Goal: Task Accomplishment & Management: Use online tool/utility

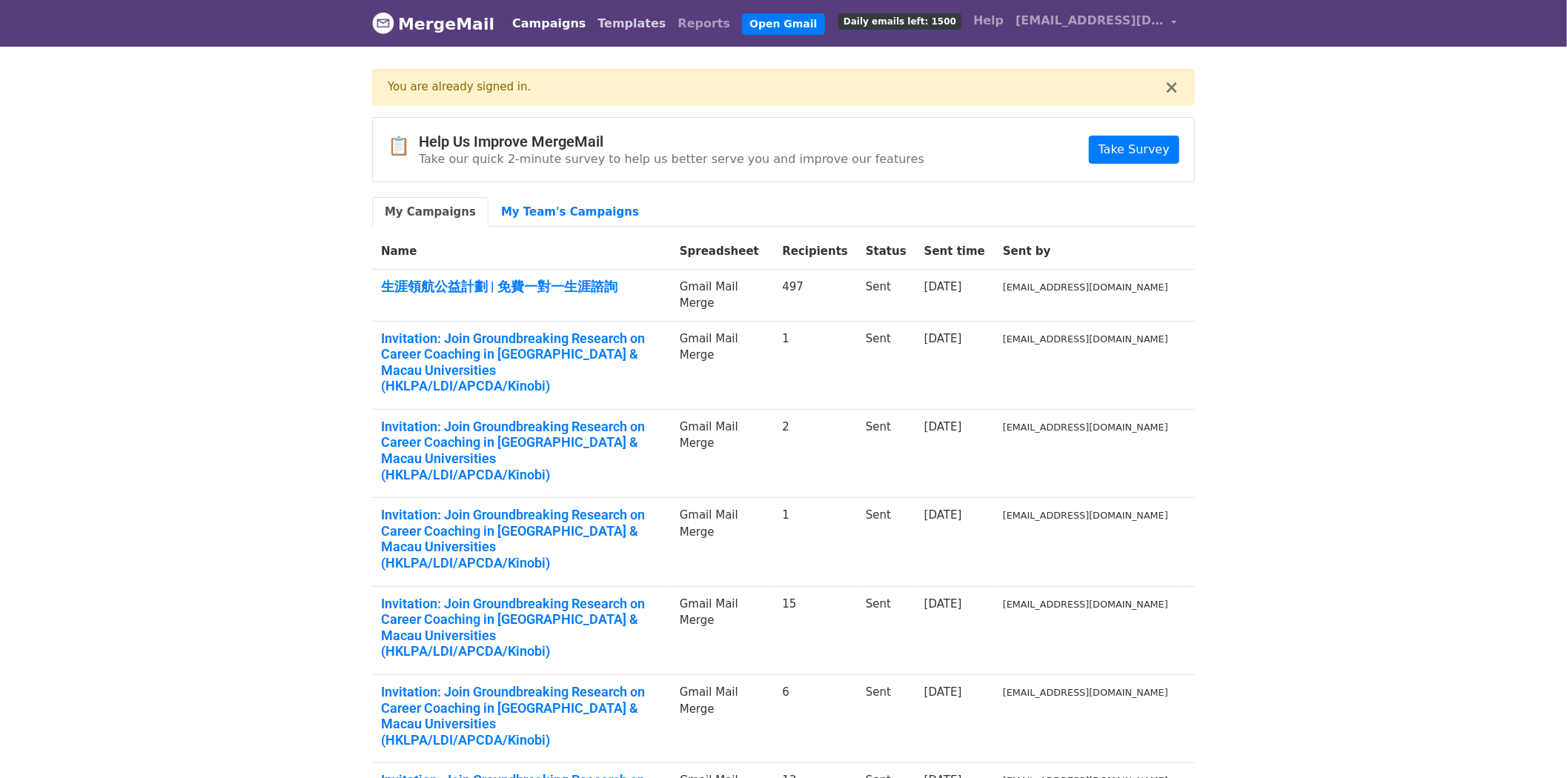
click at [621, 12] on link "Templates" at bounding box center [632, 24] width 80 height 30
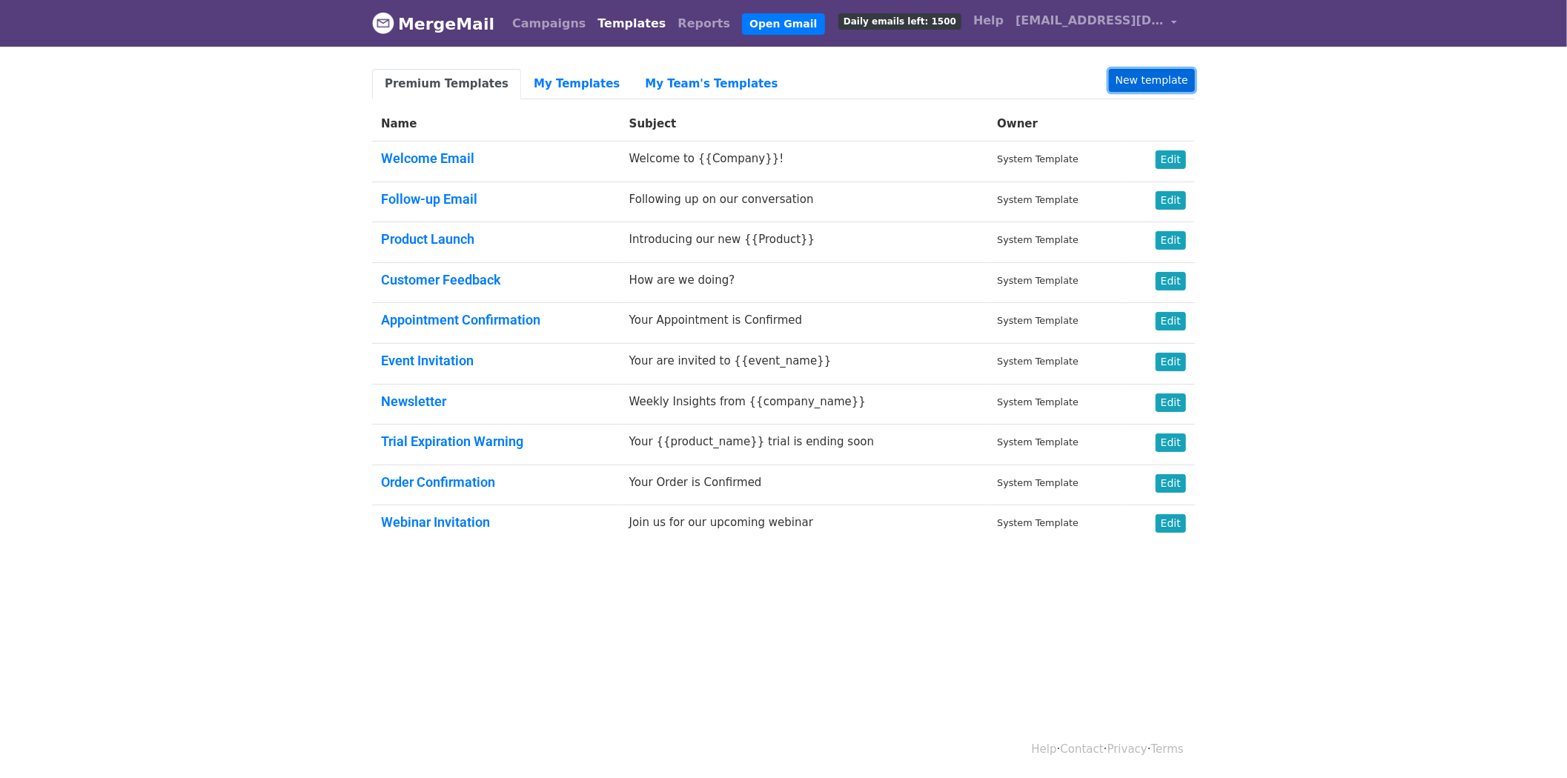
click at [1131, 90] on link "New template" at bounding box center [1152, 80] width 86 height 23
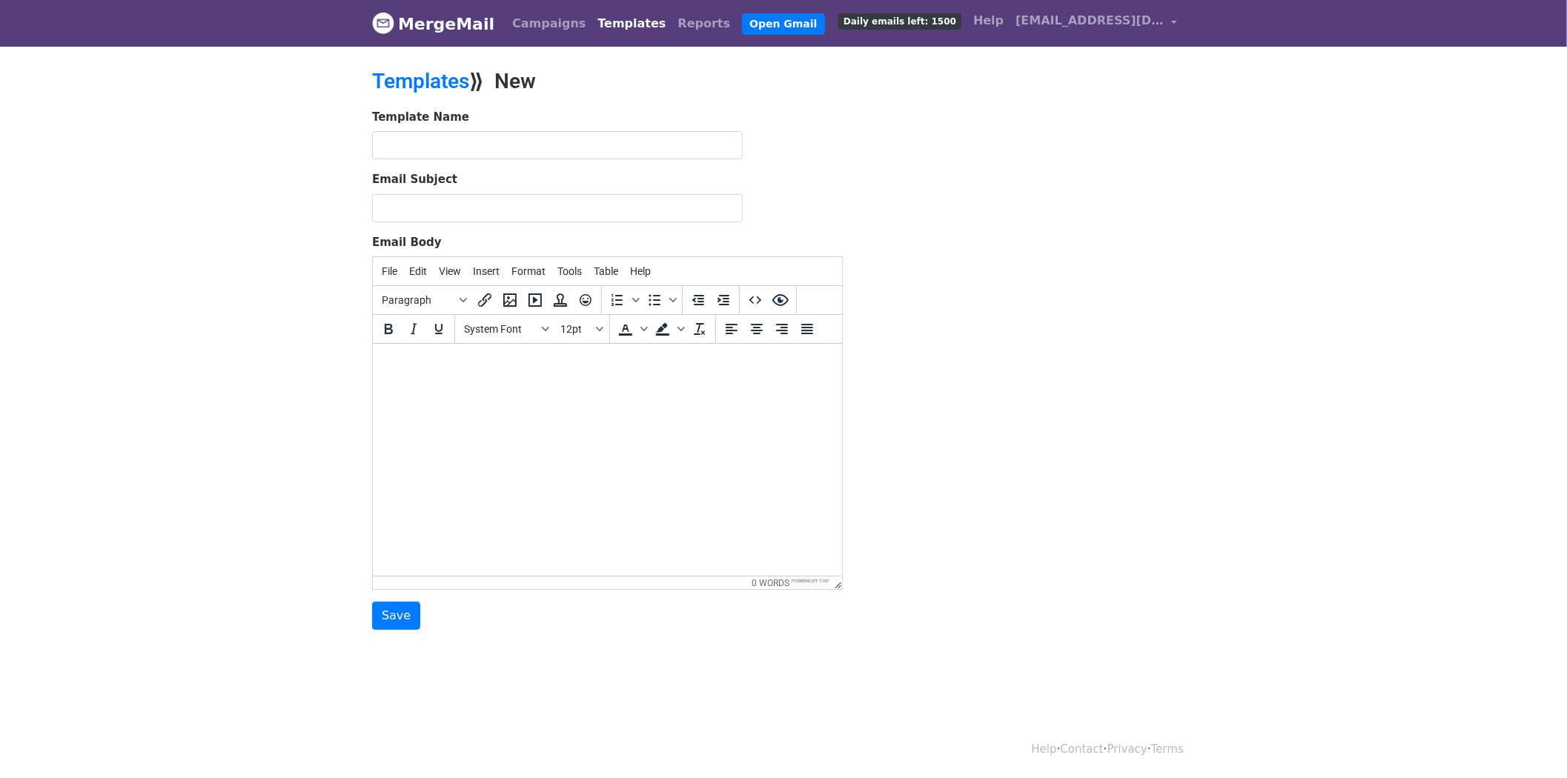
click at [474, 384] on html at bounding box center [606, 364] width 469 height 40
paste body
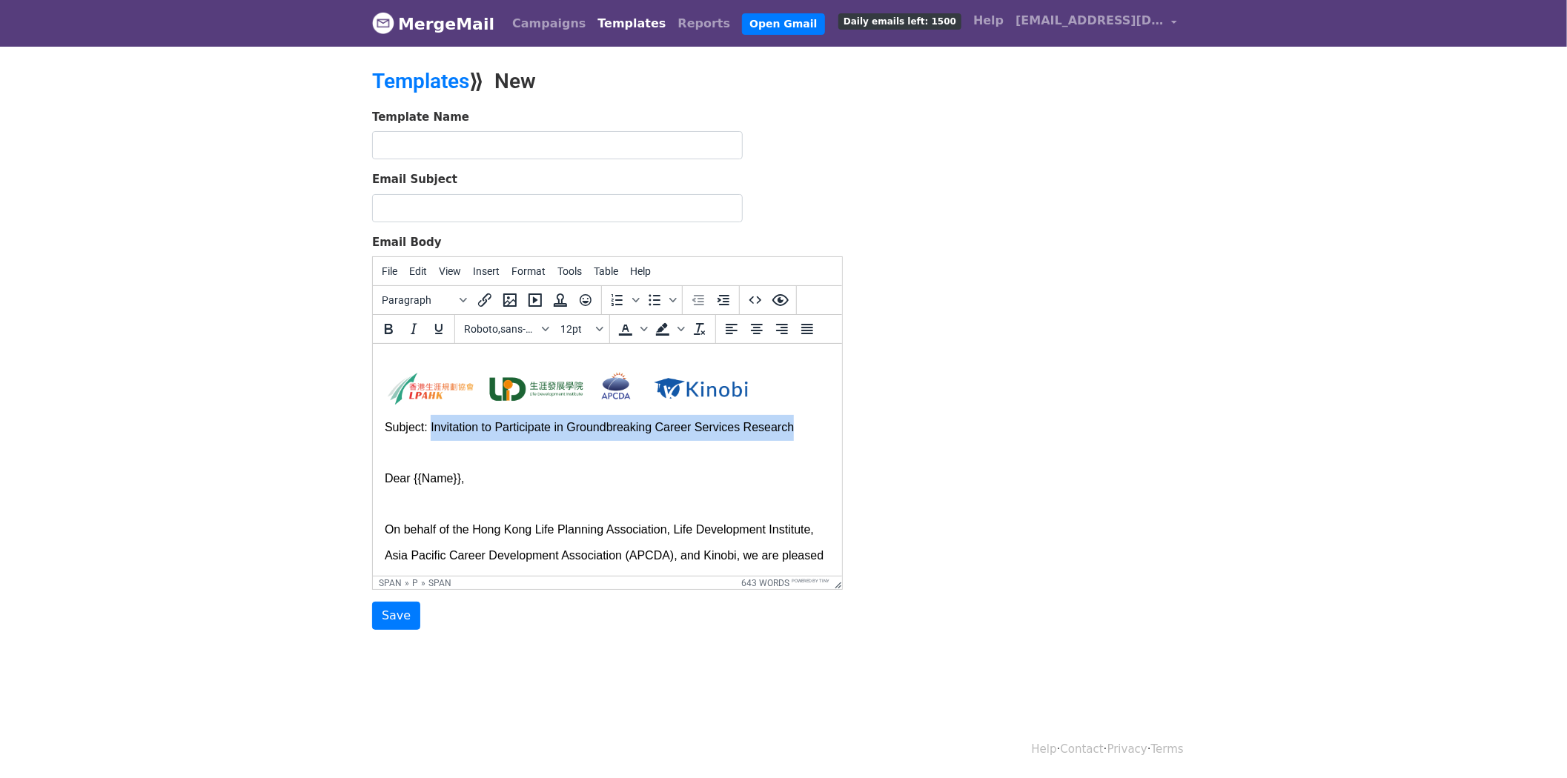
drag, startPoint x: 807, startPoint y: 430, endPoint x: 428, endPoint y: 430, distance: 378.8
click at [428, 430] on p "Subject: Invitation to Participate in Groundbreaking Career Services Research" at bounding box center [607, 428] width 446 height 26
copy span "Invitation to Participate in Groundbreaking Career Services Research"
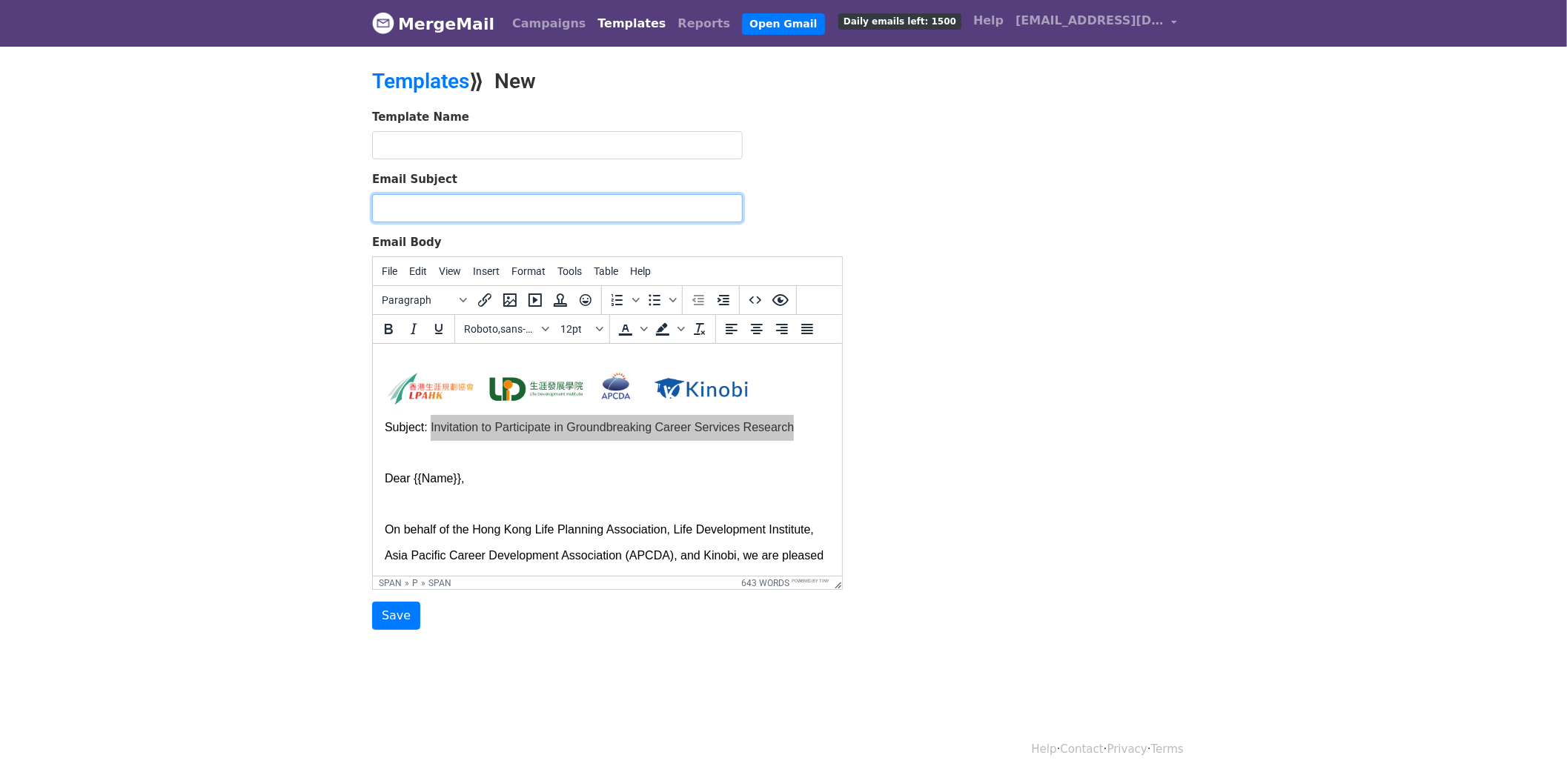
drag, startPoint x: 492, startPoint y: 202, endPoint x: 492, endPoint y: 179, distance: 22.2
click at [492, 202] on input "Email Subject" at bounding box center [557, 208] width 371 height 28
type input "Invitation to Participate in Groundbreaking Career Services Research"
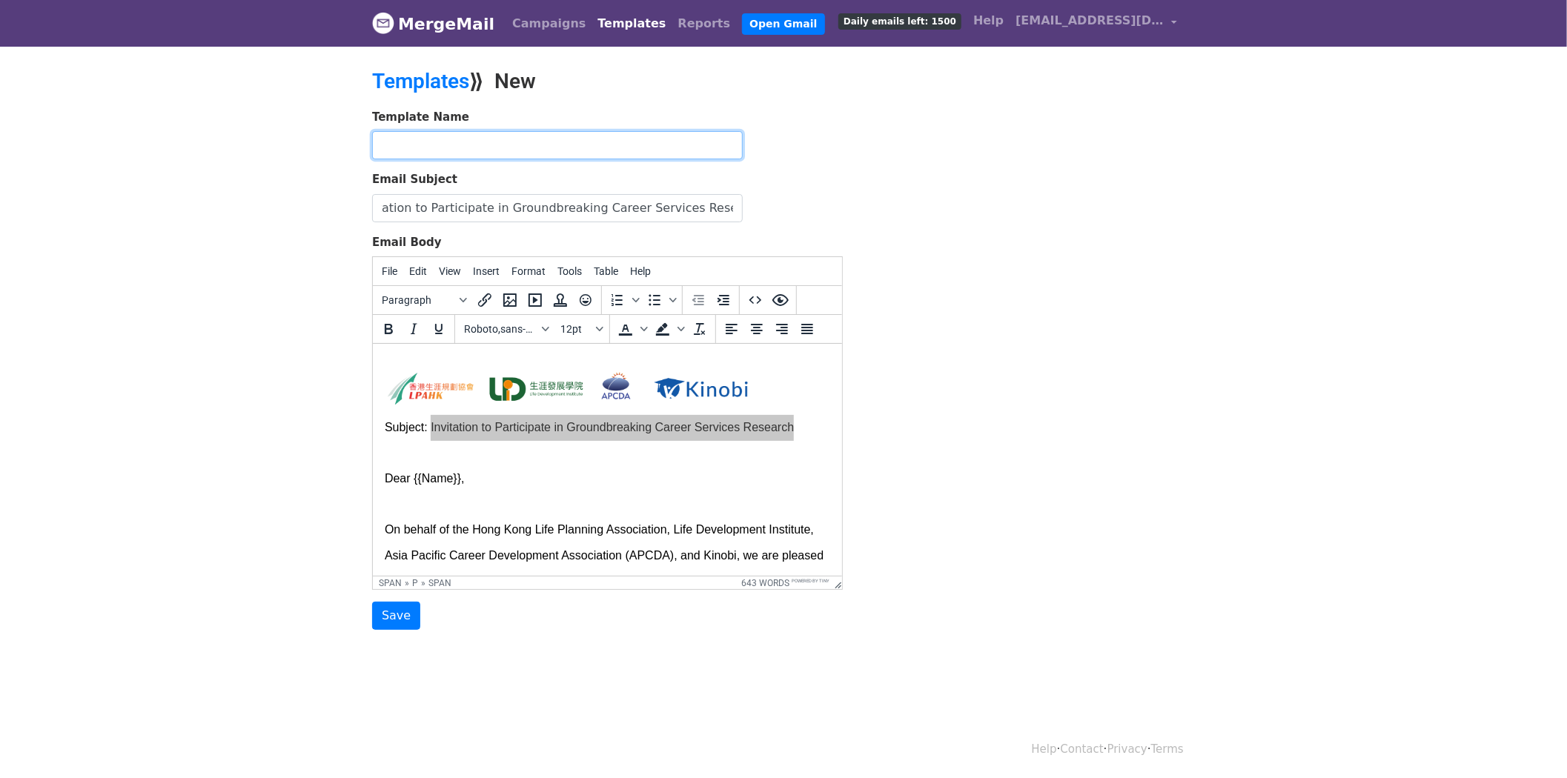
click at [487, 139] on input "text" at bounding box center [557, 145] width 371 height 28
paste input "Invitation to Participate in Groundbreaking Career Services Research"
type input "Invitation to Participate in Groundbreaking Career Services Research"
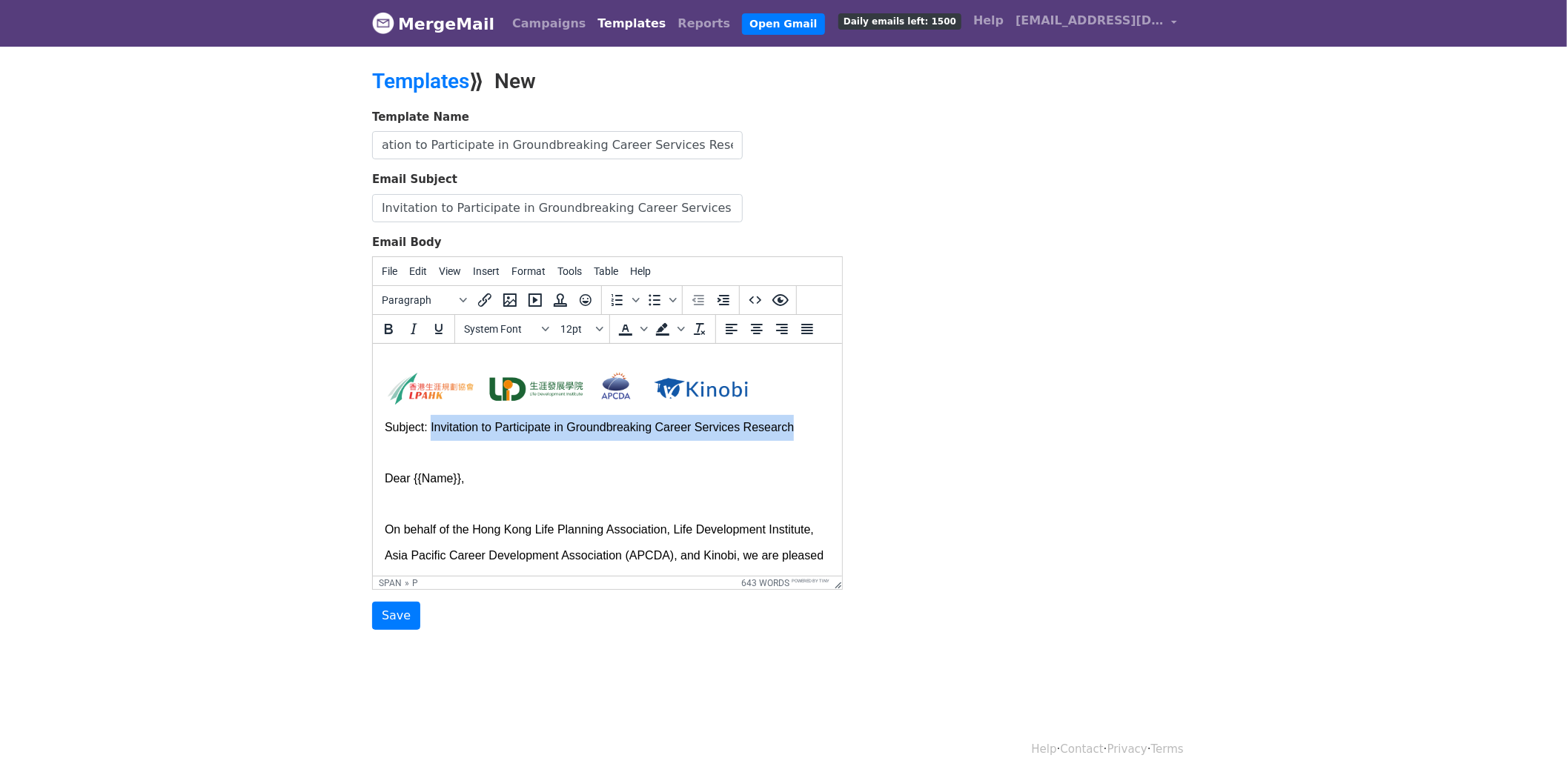
click at [434, 449] on p at bounding box center [607, 453] width 446 height 26
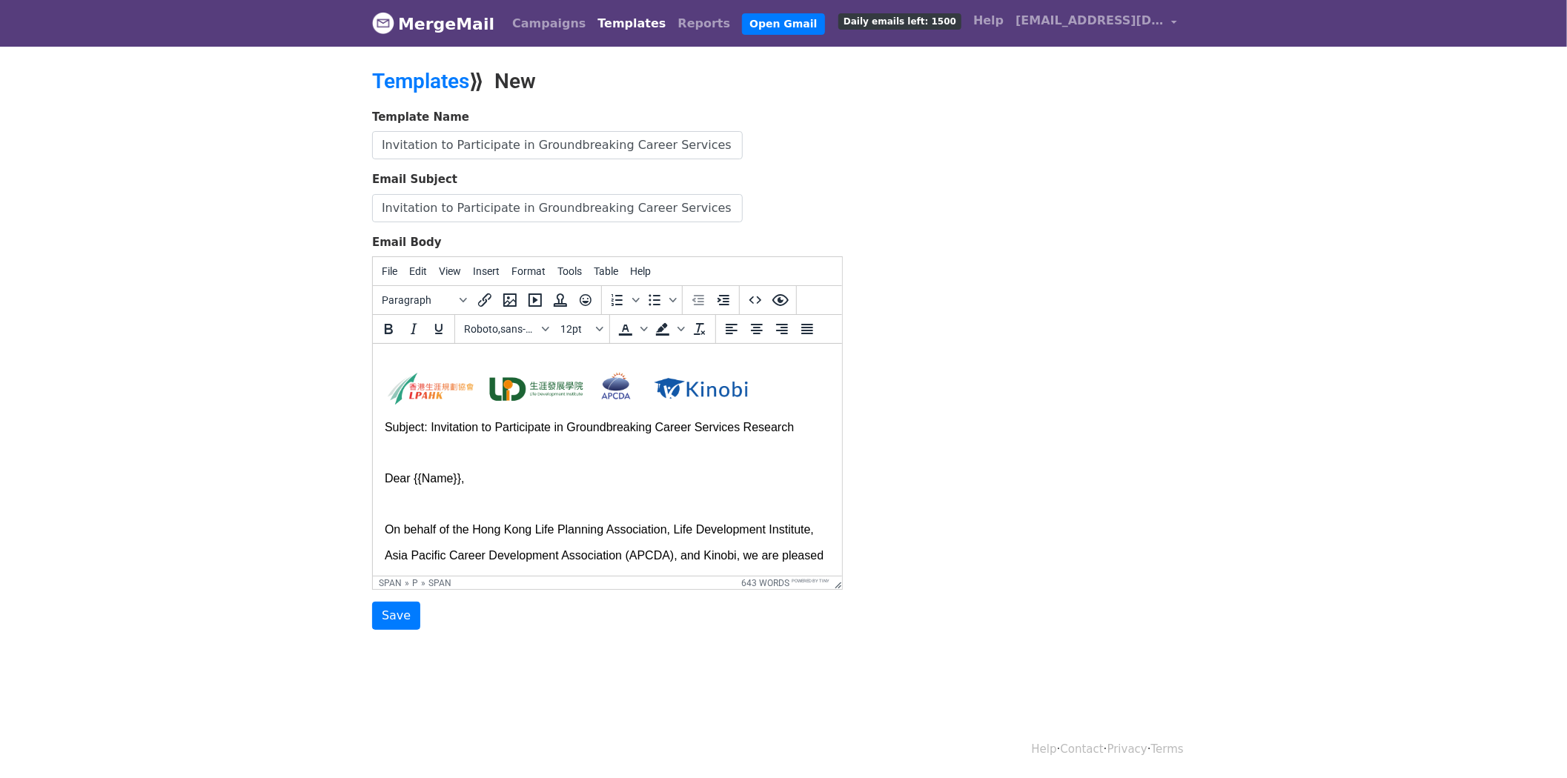
click at [385, 474] on span "Dear {{Name}}," at bounding box center [424, 478] width 80 height 13
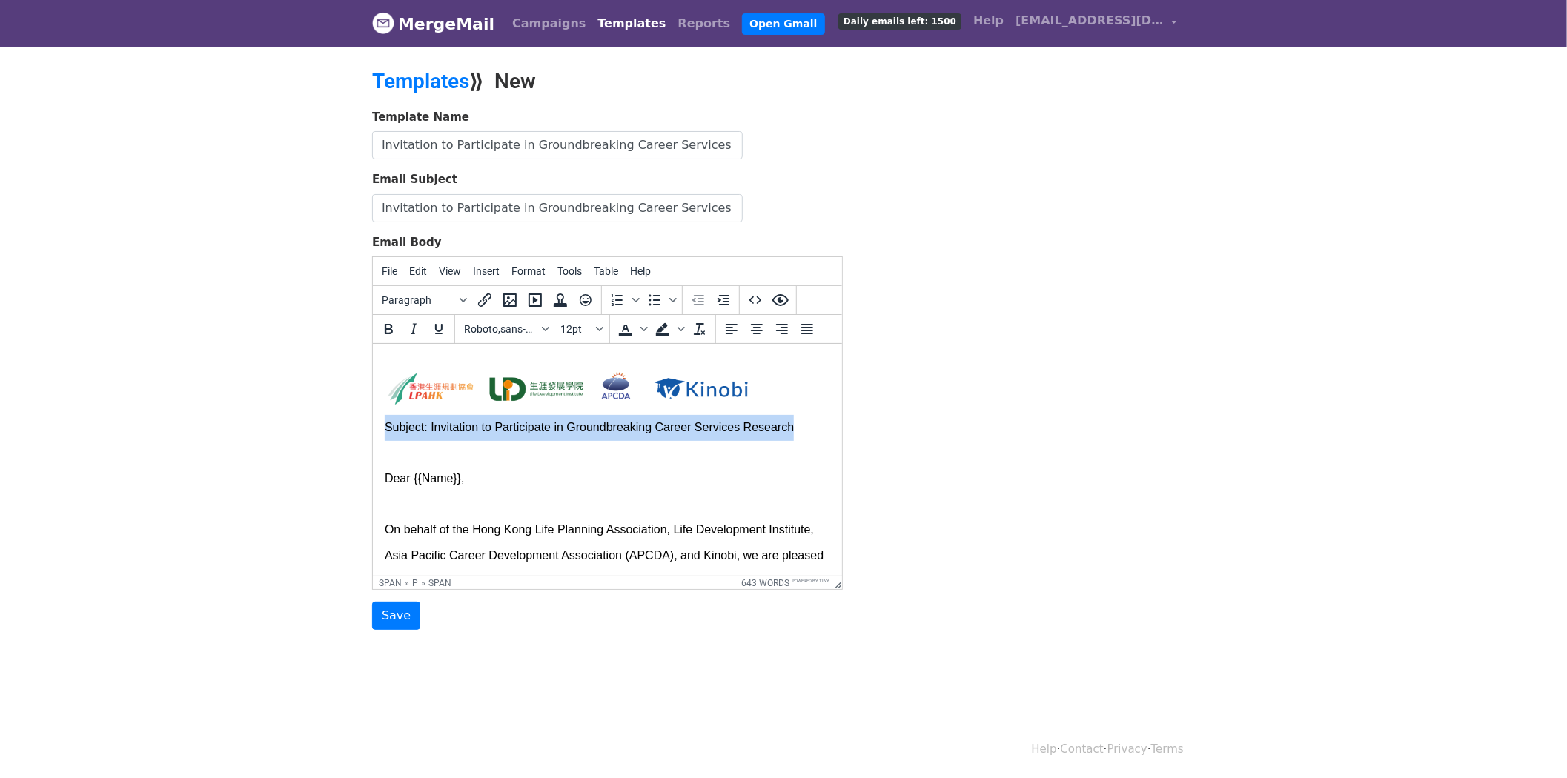
drag, startPoint x: 813, startPoint y: 426, endPoint x: 348, endPoint y: 428, distance: 464.1
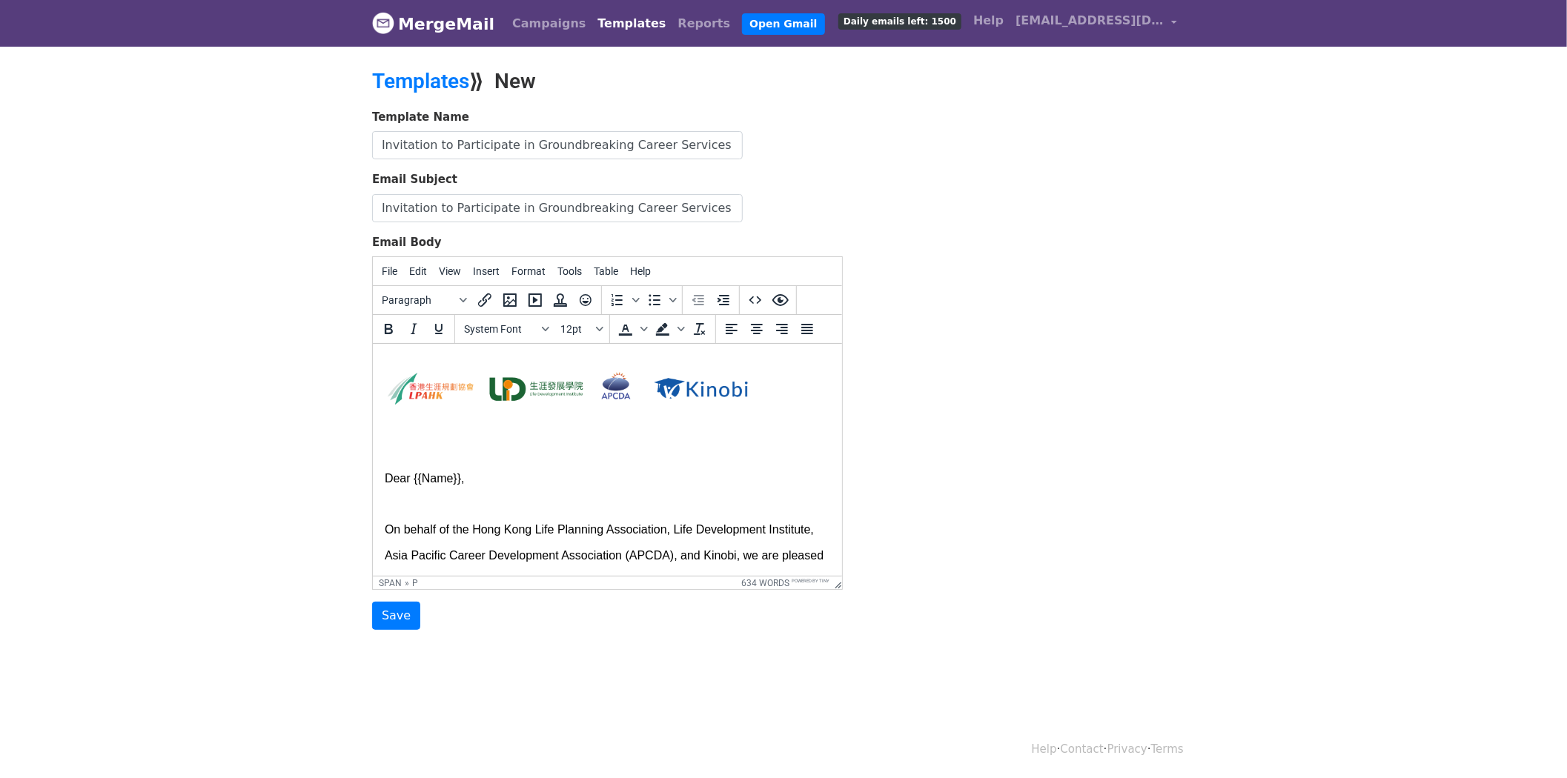
click at [384, 477] on span "Dear {{Name}}," at bounding box center [424, 478] width 80 height 13
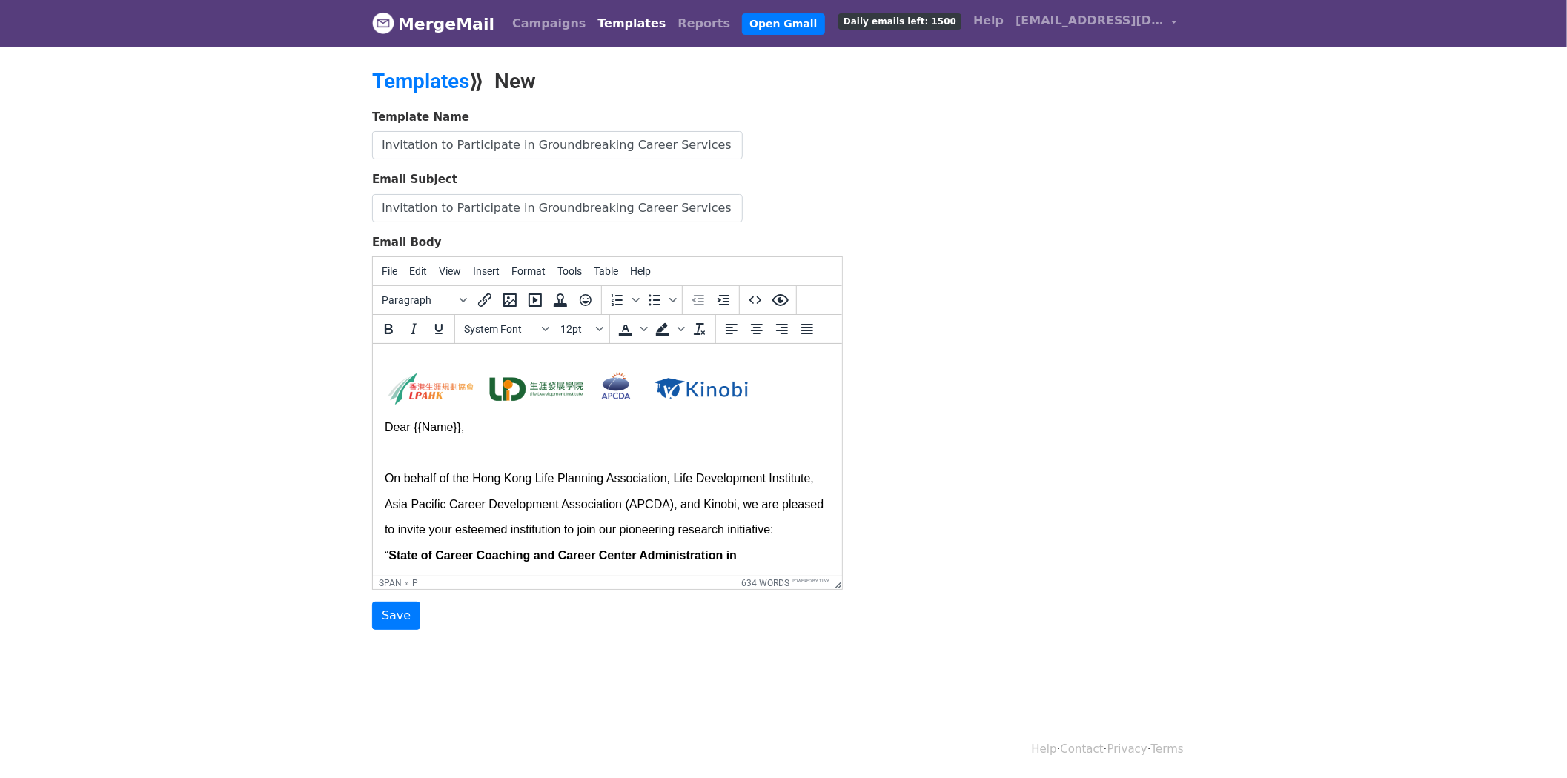
click at [463, 457] on p at bounding box center [607, 453] width 446 height 26
click at [612, 431] on p "Dear {{Name}}," at bounding box center [607, 428] width 446 height 26
click at [451, 412] on p at bounding box center [607, 393] width 446 height 43
click at [406, 617] on input "Save" at bounding box center [396, 616] width 48 height 28
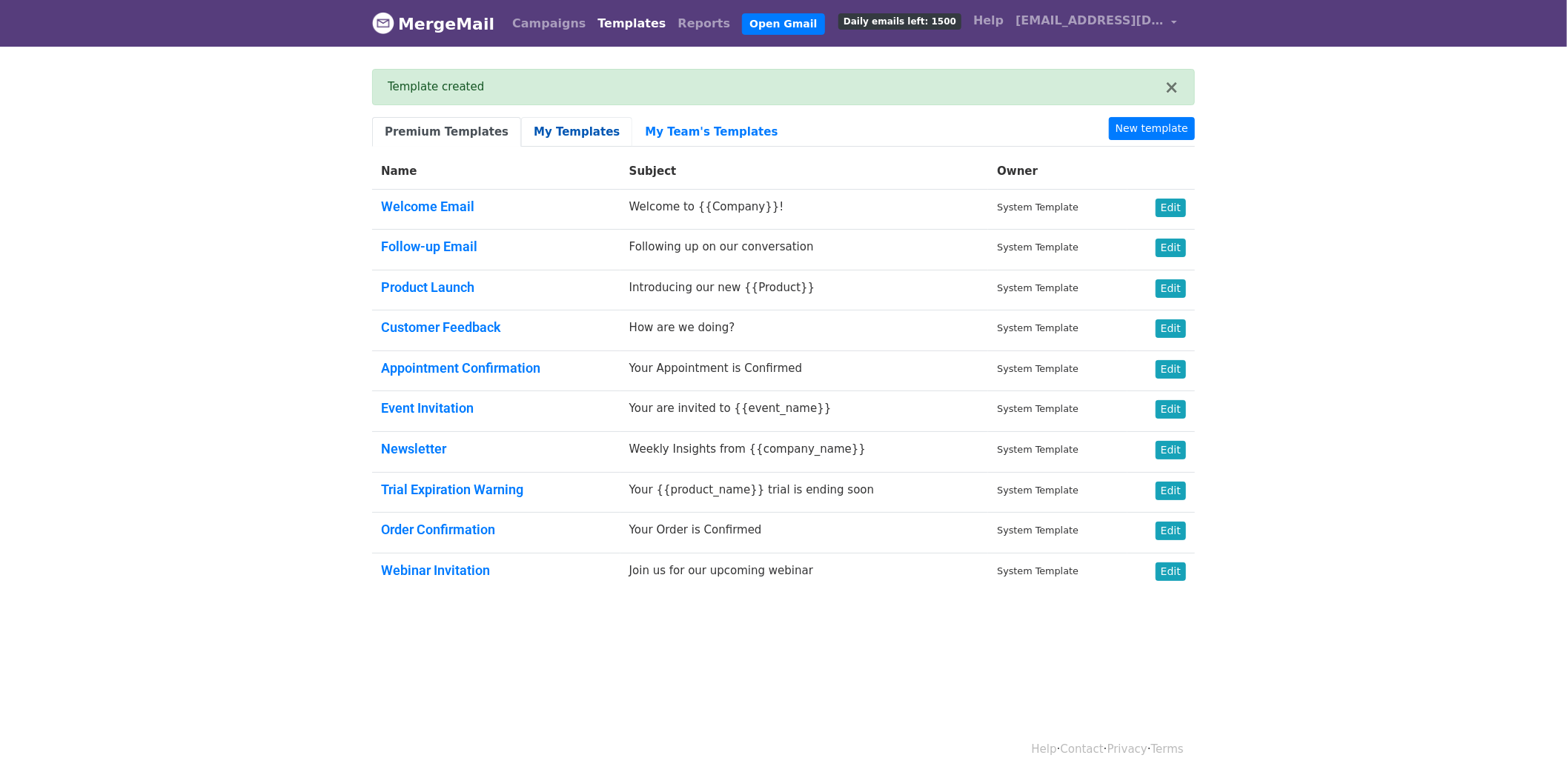
click at [580, 129] on link "My Templates" at bounding box center [576, 132] width 111 height 30
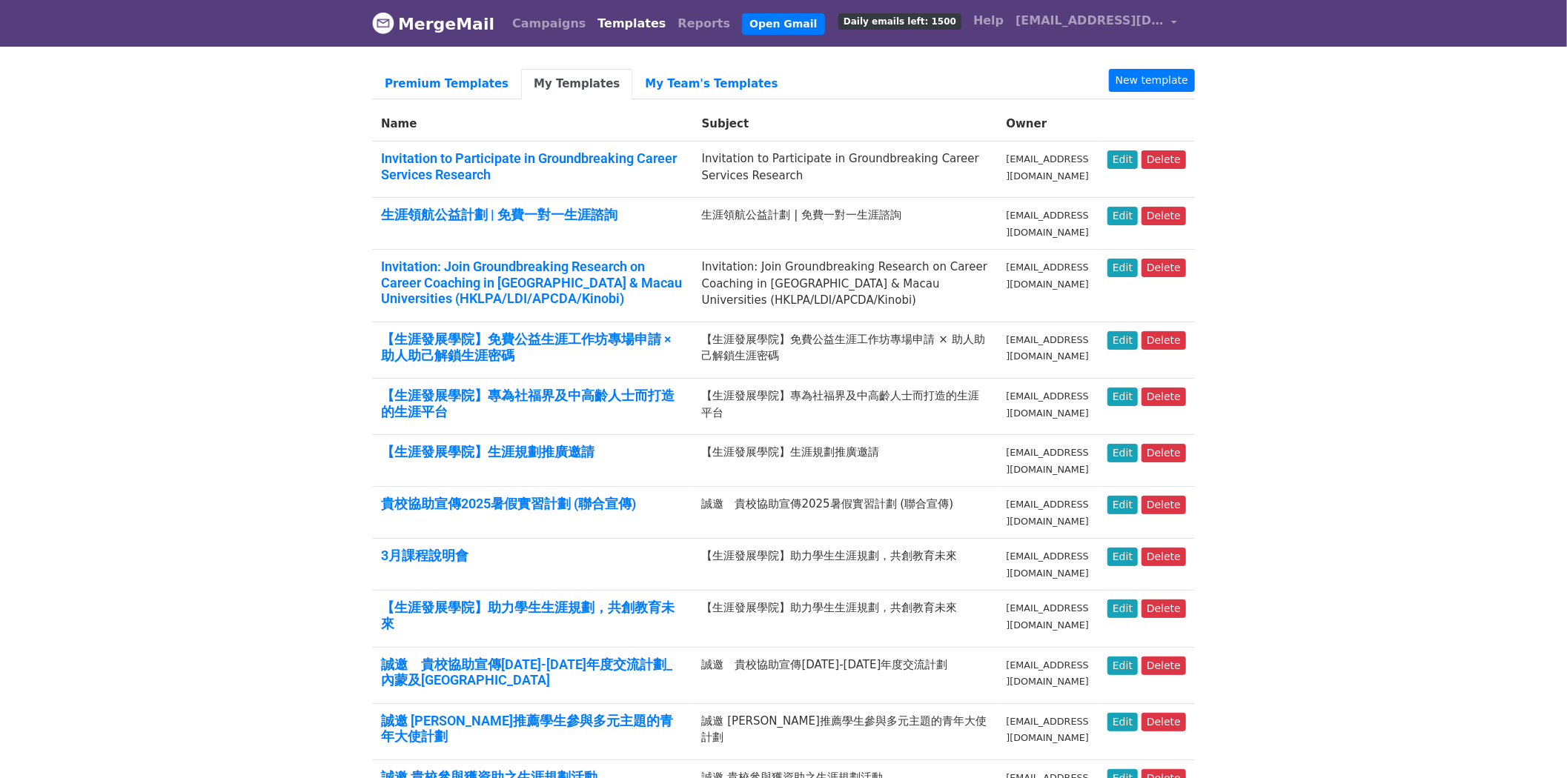
drag, startPoint x: 336, startPoint y: 269, endPoint x: 354, endPoint y: 289, distance: 26.8
click at [354, 289] on body "MergeMail Campaigns Templates Reports Open Gmail Daily emails left: 1500 Help a…" at bounding box center [783, 674] width 1567 height 1349
click at [340, 282] on body "MergeMail Campaigns Templates Reports Open Gmail Daily emails left: 1500 Help a…" at bounding box center [783, 674] width 1567 height 1349
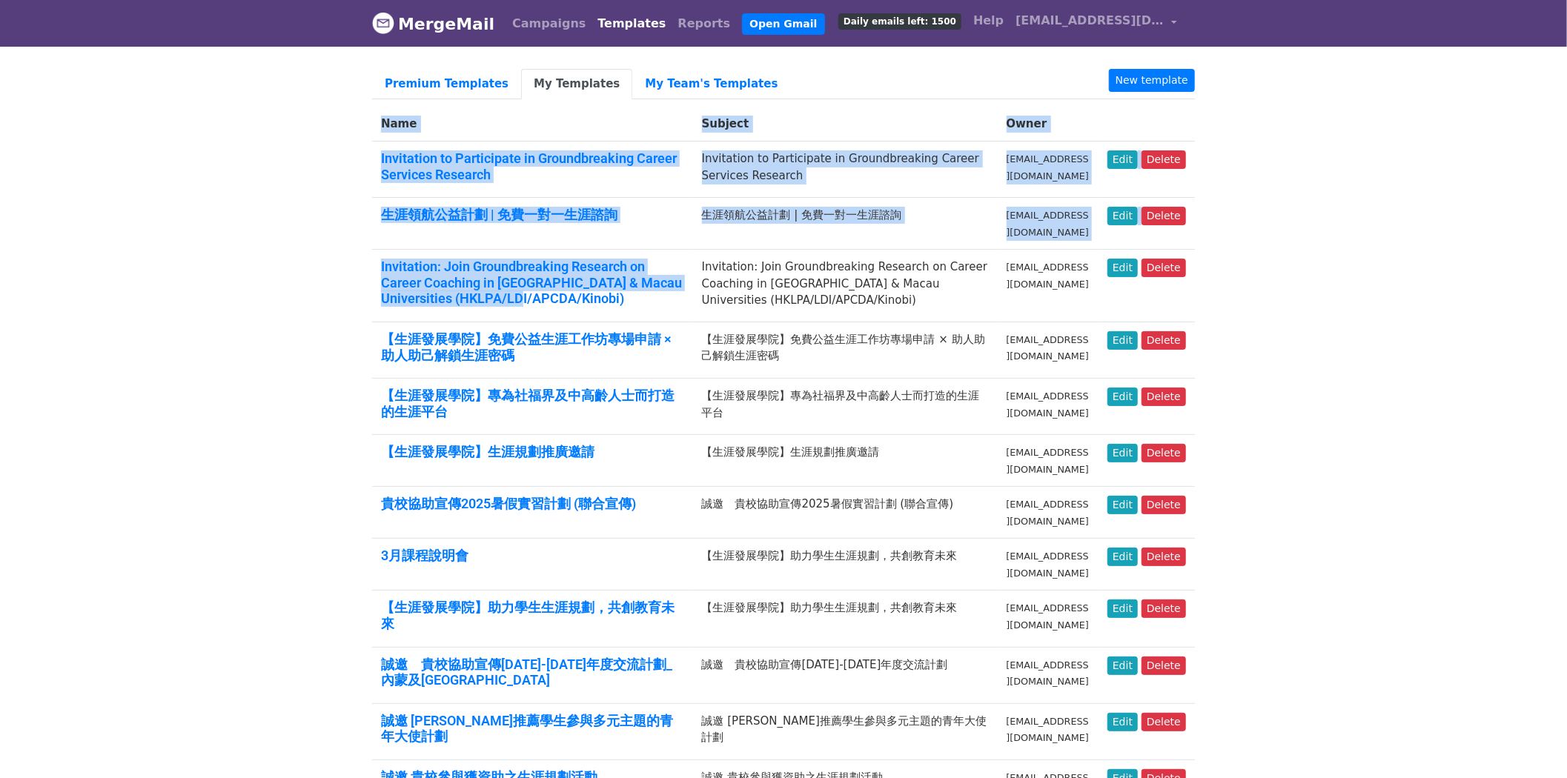
drag, startPoint x: 363, startPoint y: 271, endPoint x: 575, endPoint y: 298, distance: 213.1
click at [575, 298] on div "Premium Templates My Templates My Team's Templates New template Name Subject Ow…" at bounding box center [783, 679] width 845 height 1220
click at [555, 285] on link "Invitation: Join Groundbreaking Research on Career Coaching in [GEOGRAPHIC_DATA…" at bounding box center [531, 282] width 301 height 47
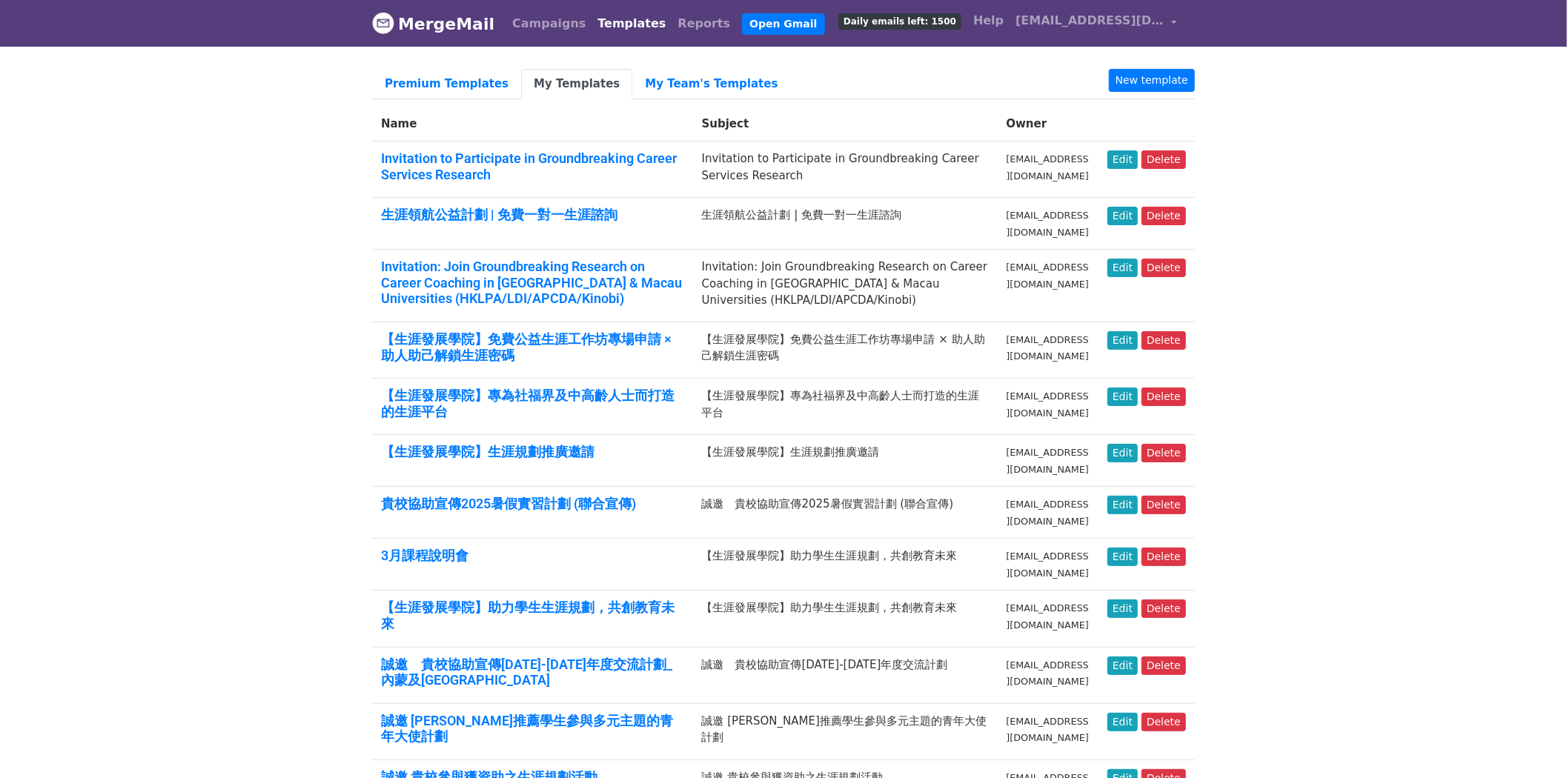
click at [1294, 274] on body "MergeMail Campaigns Templates Reports Open Gmail Daily emails left: 1500 Help a…" at bounding box center [783, 674] width 1567 height 1349
click at [1131, 156] on link "Edit" at bounding box center [1123, 159] width 30 height 19
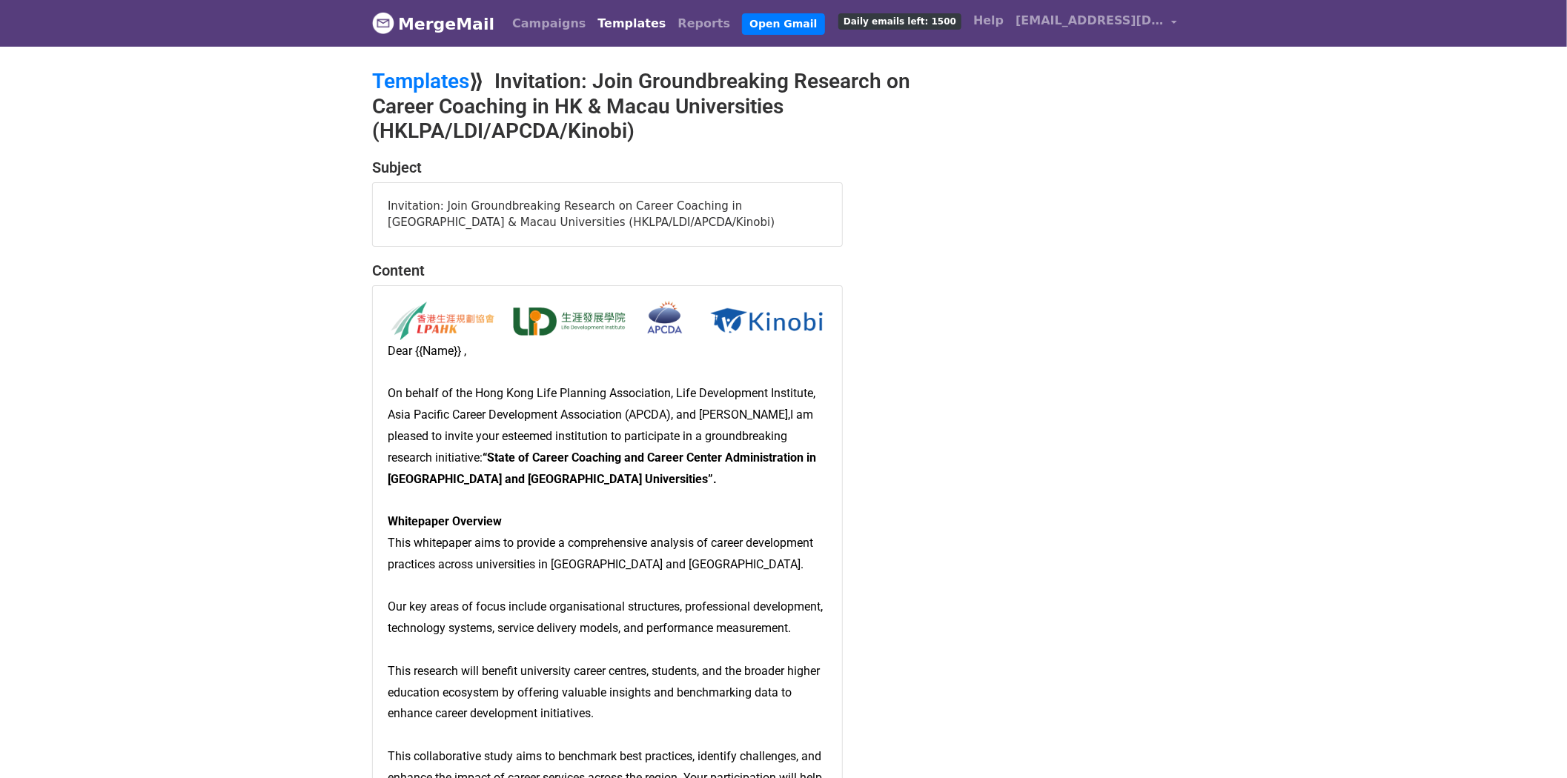
click at [580, 224] on div "Invitation: Join Groundbreaking Research on Career Coaching in [GEOGRAPHIC_DATA…" at bounding box center [607, 214] width 469 height 63
drag, startPoint x: 655, startPoint y: 216, endPoint x: 383, endPoint y: 183, distance: 274.8
click at [383, 183] on div "Invitation: Join Groundbreaking Research on Career Coaching in [GEOGRAPHIC_DATA…" at bounding box center [607, 214] width 469 height 63
copy div "Invitation: Join Groundbreaking Research on Career Coaching in [GEOGRAPHIC_DATA…"
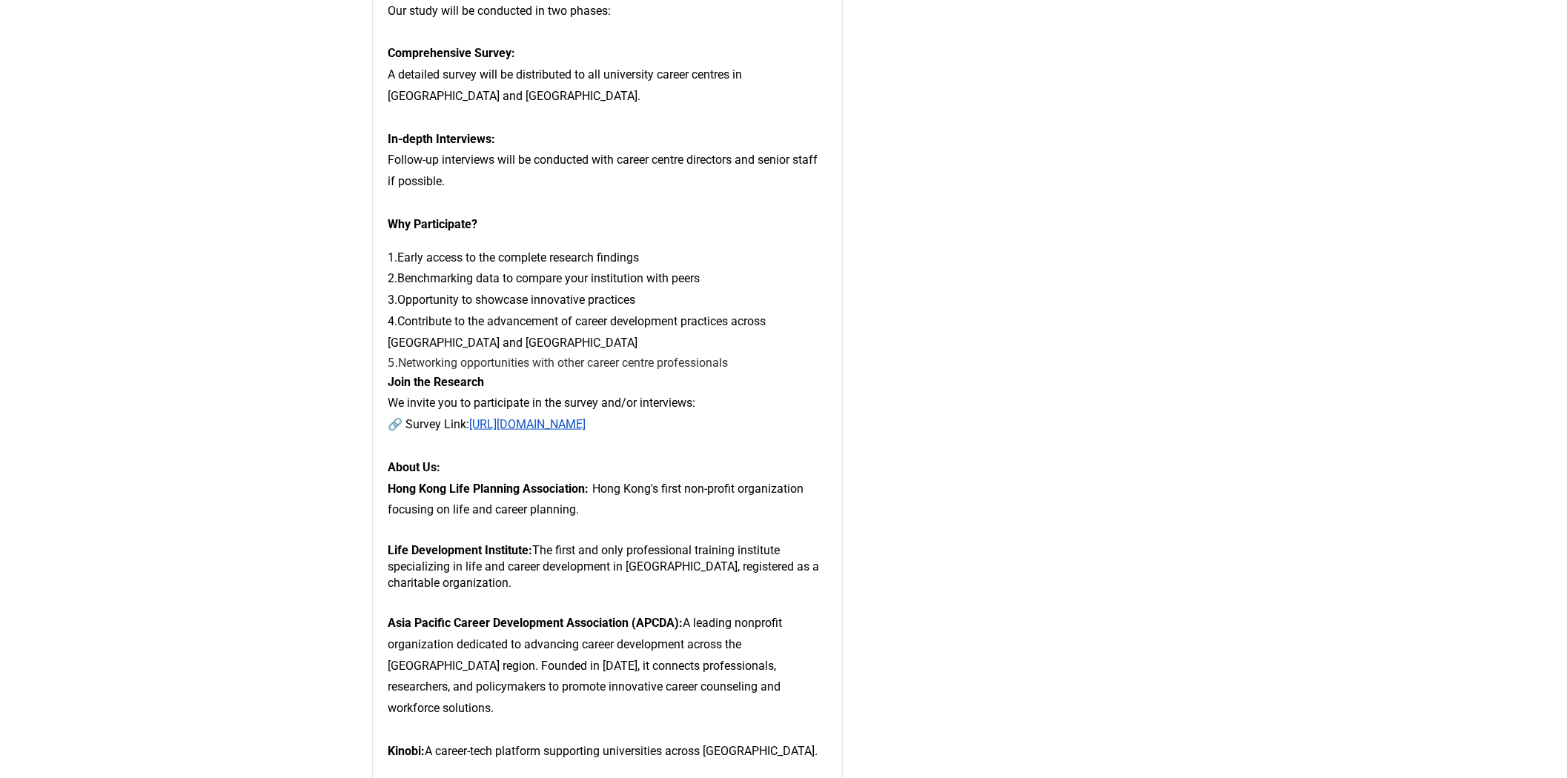
scroll to position [1153, 0]
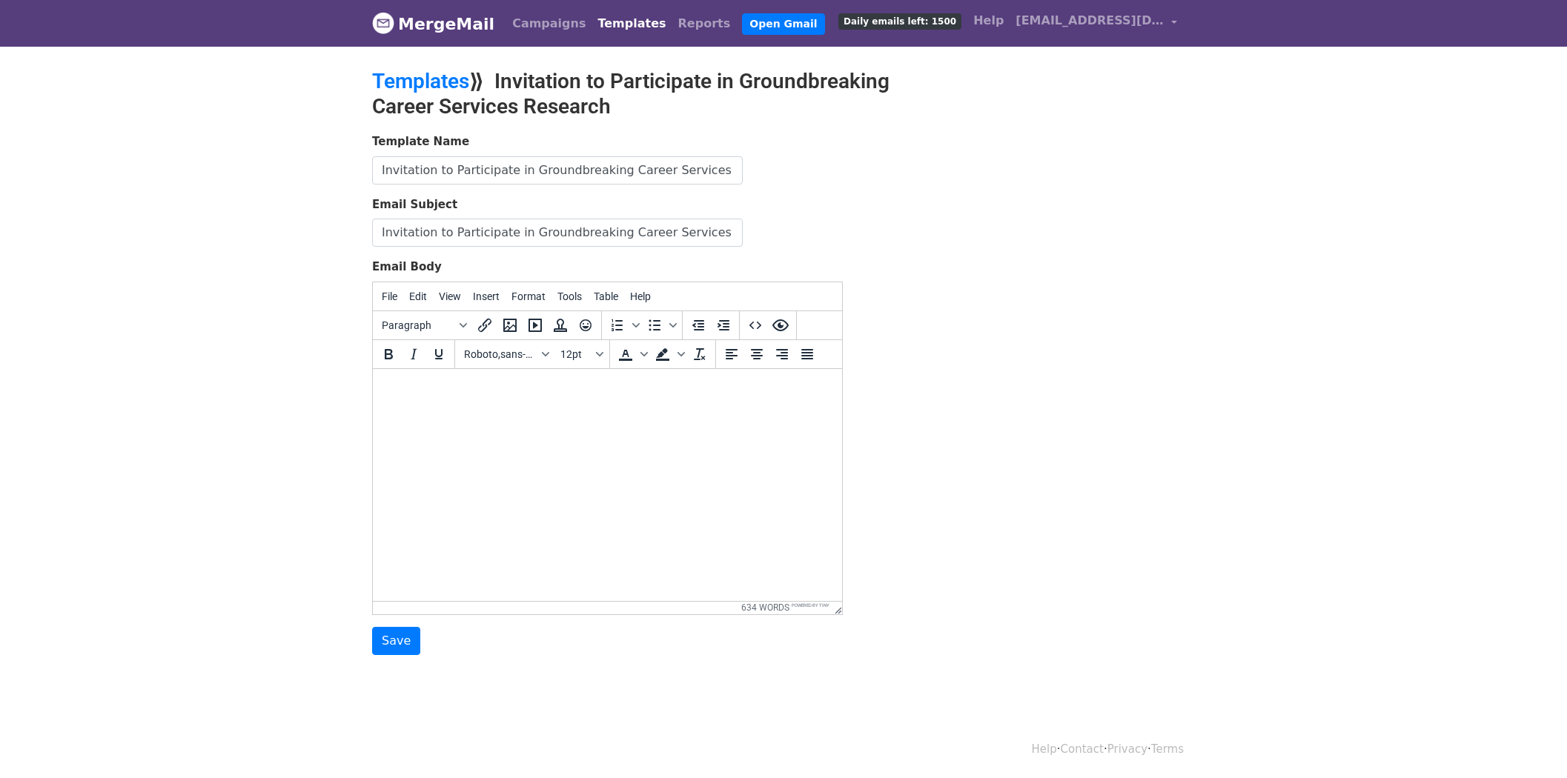
click at [479, 168] on input "Invitation to Participate in Groundbreaking Career Services Research" at bounding box center [557, 170] width 371 height 28
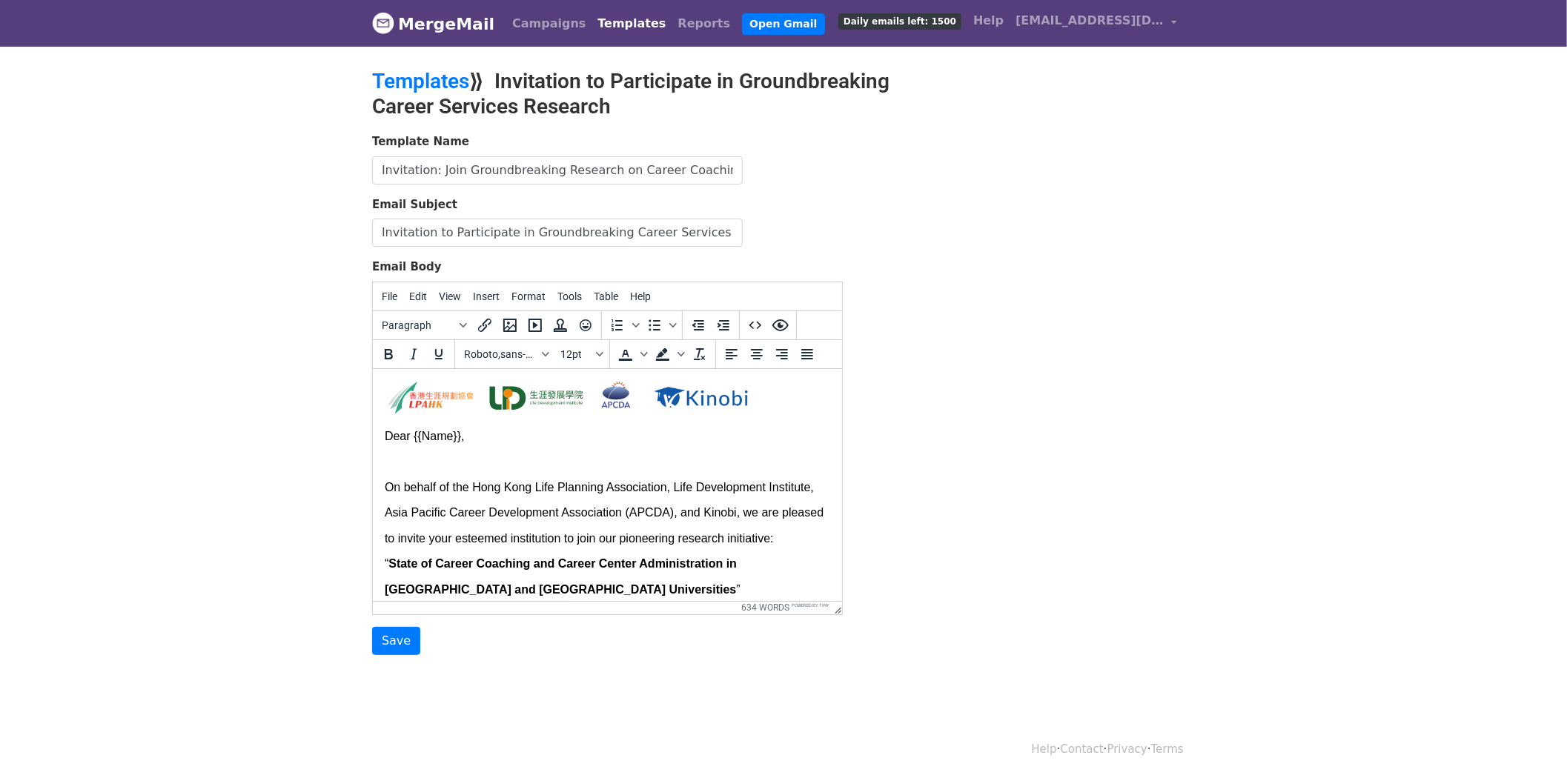
scroll to position [0, 299]
type input "Invitation: Join Groundbreaking Research on Career Coaching in [GEOGRAPHIC_DATA…"
click at [463, 233] on input "Invitation to Participate in Groundbreaking Career Services Research" at bounding box center [557, 233] width 371 height 28
paste input ": Join Groundbreaking Research on Career Coaching in [GEOGRAPHIC_DATA] & Macau …"
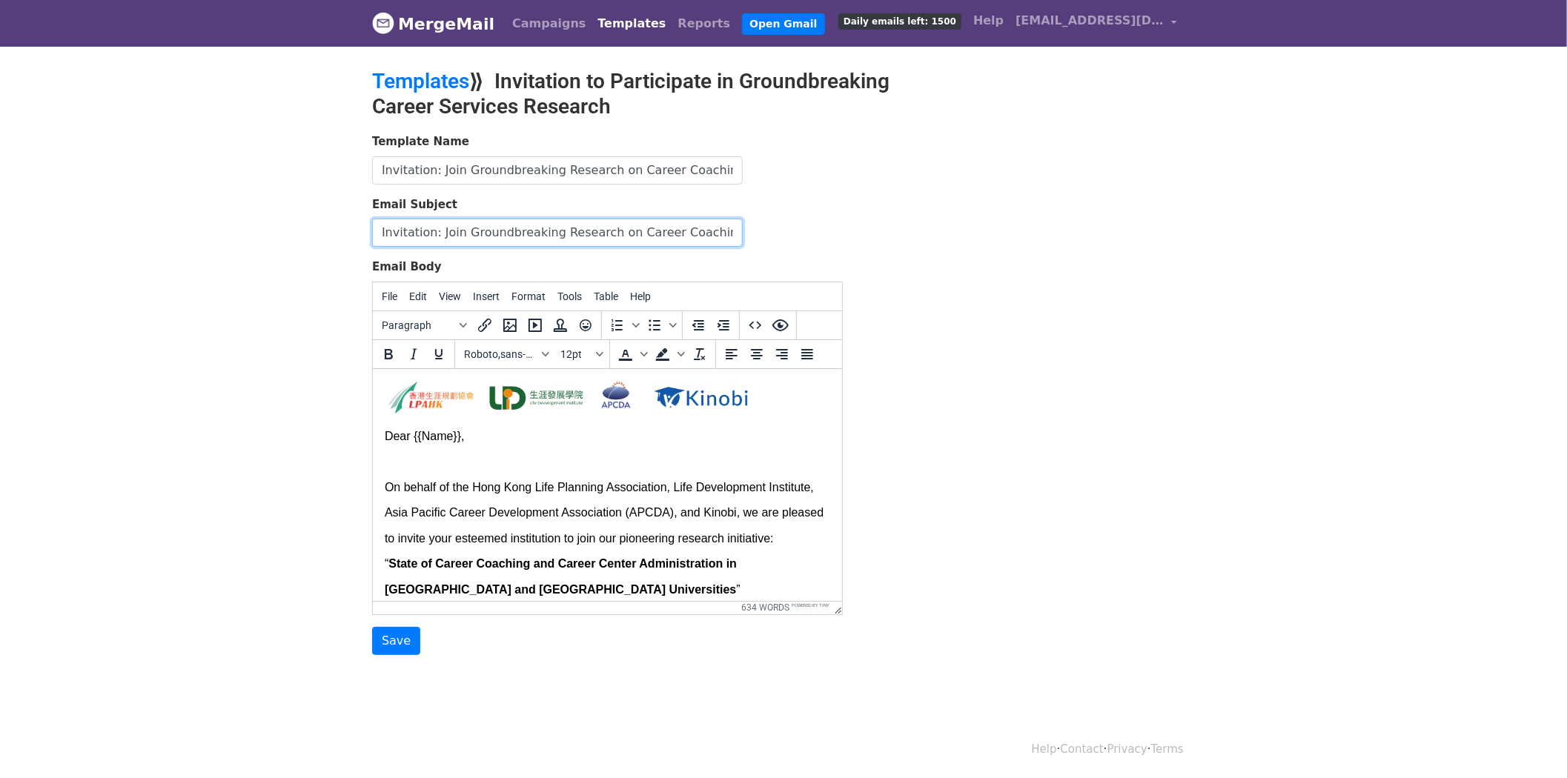
scroll to position [0, 299]
type input "Invitation: Join Groundbreaking Research on Career Coaching in [GEOGRAPHIC_DATA…"
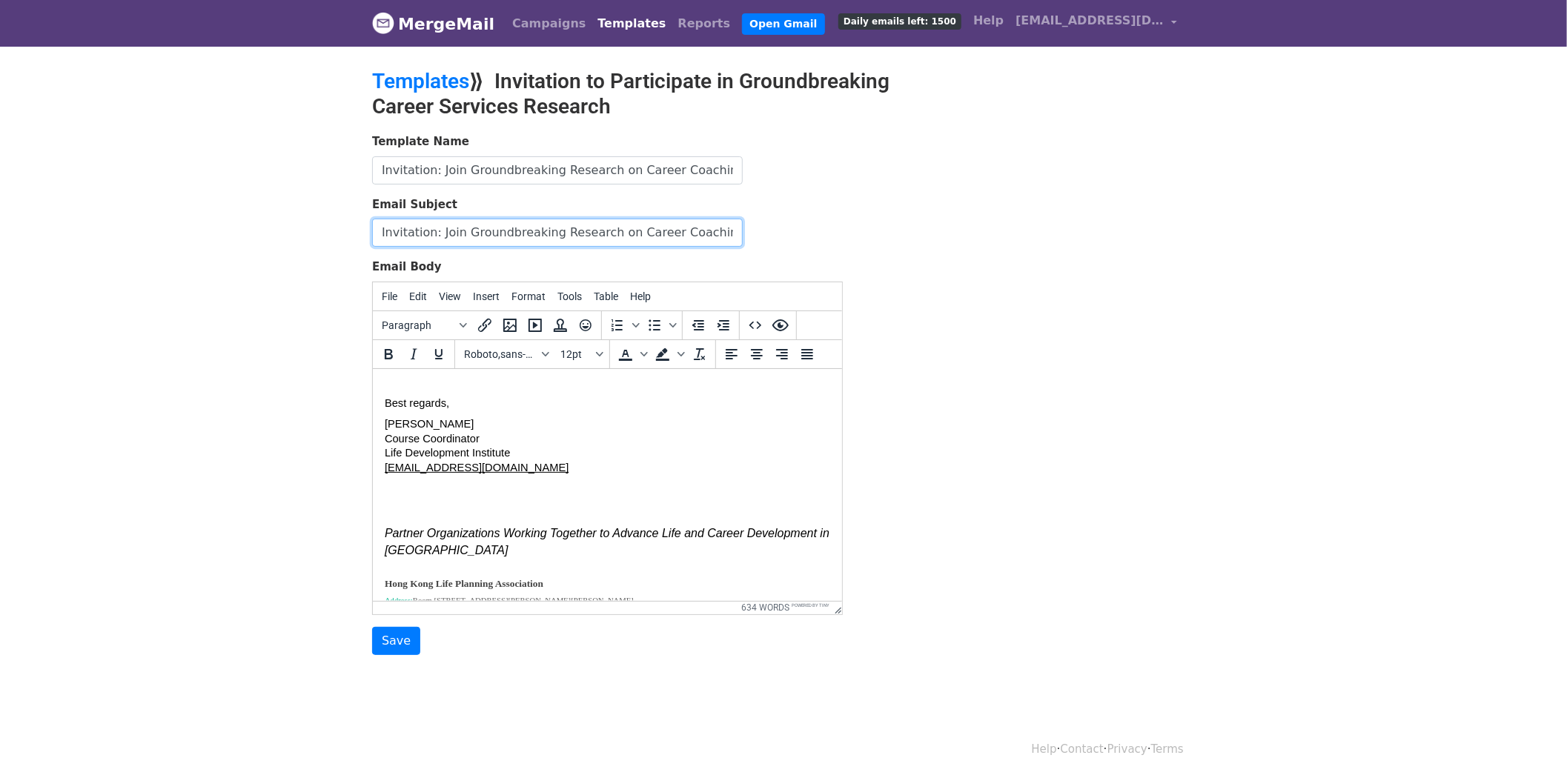
scroll to position [1787, 0]
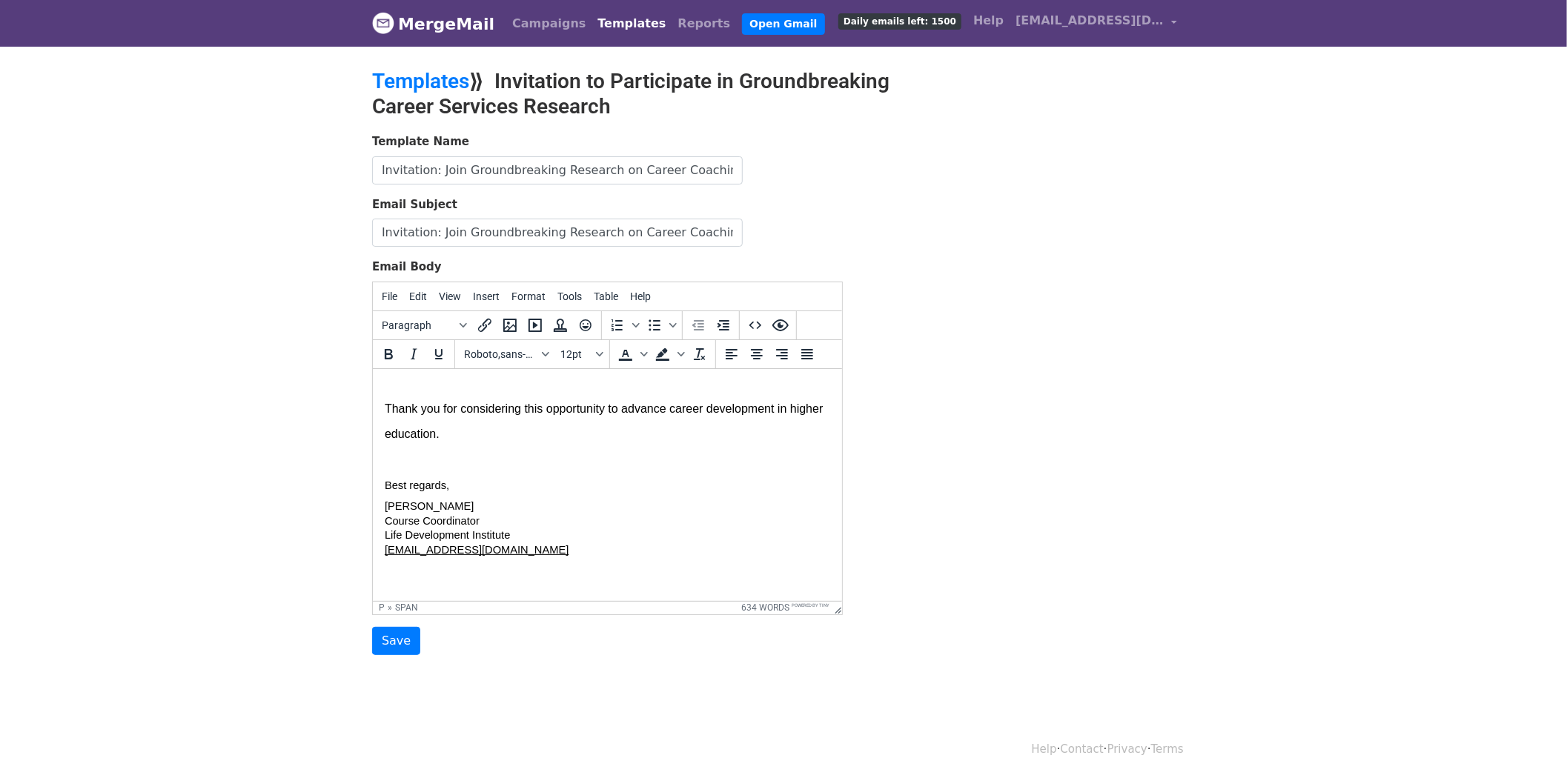
click at [473, 495] on p "Best regards," at bounding box center [607, 472] width 446 height 51
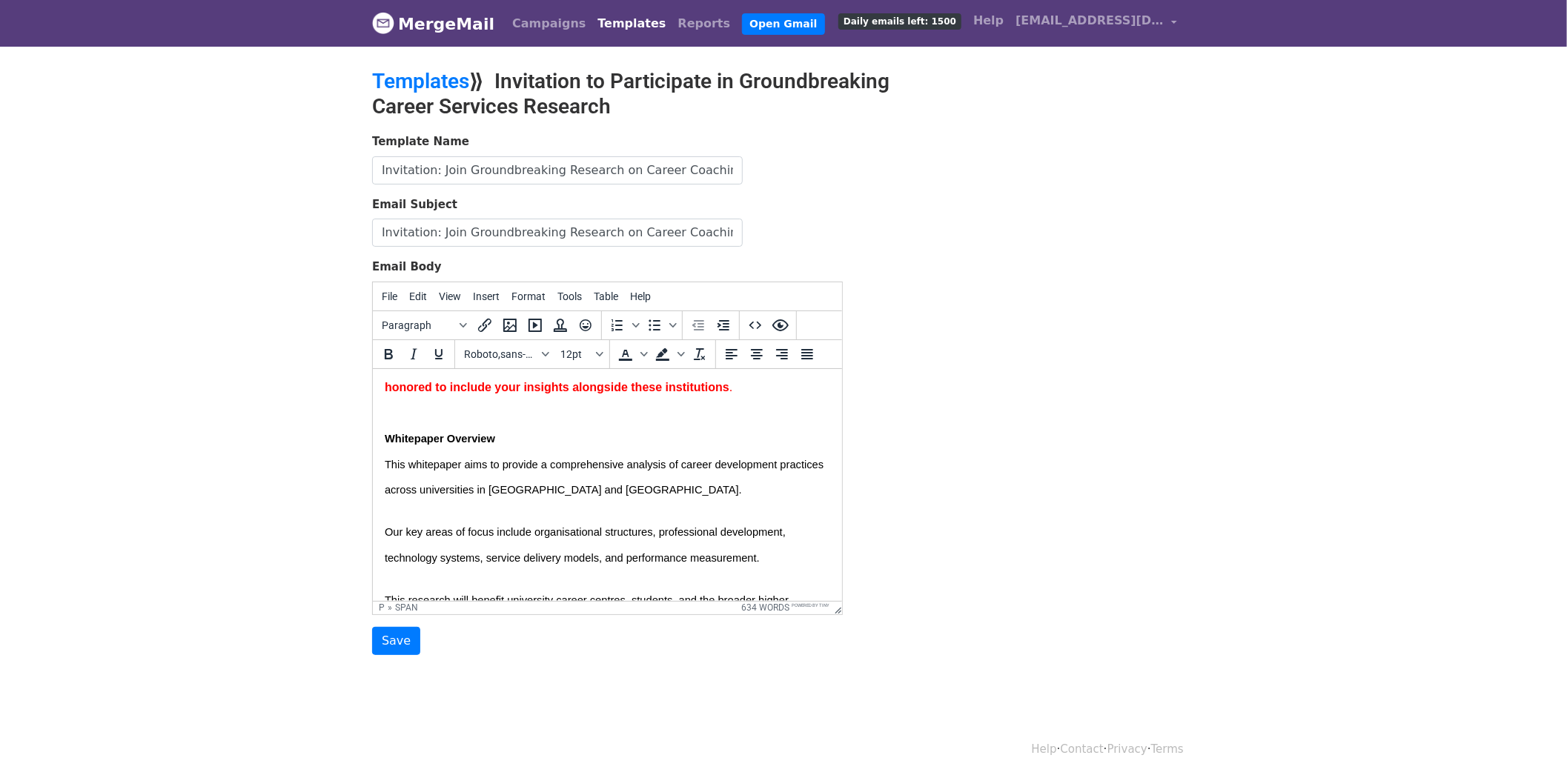
scroll to position [0, 0]
